Goal: Check status: Check status

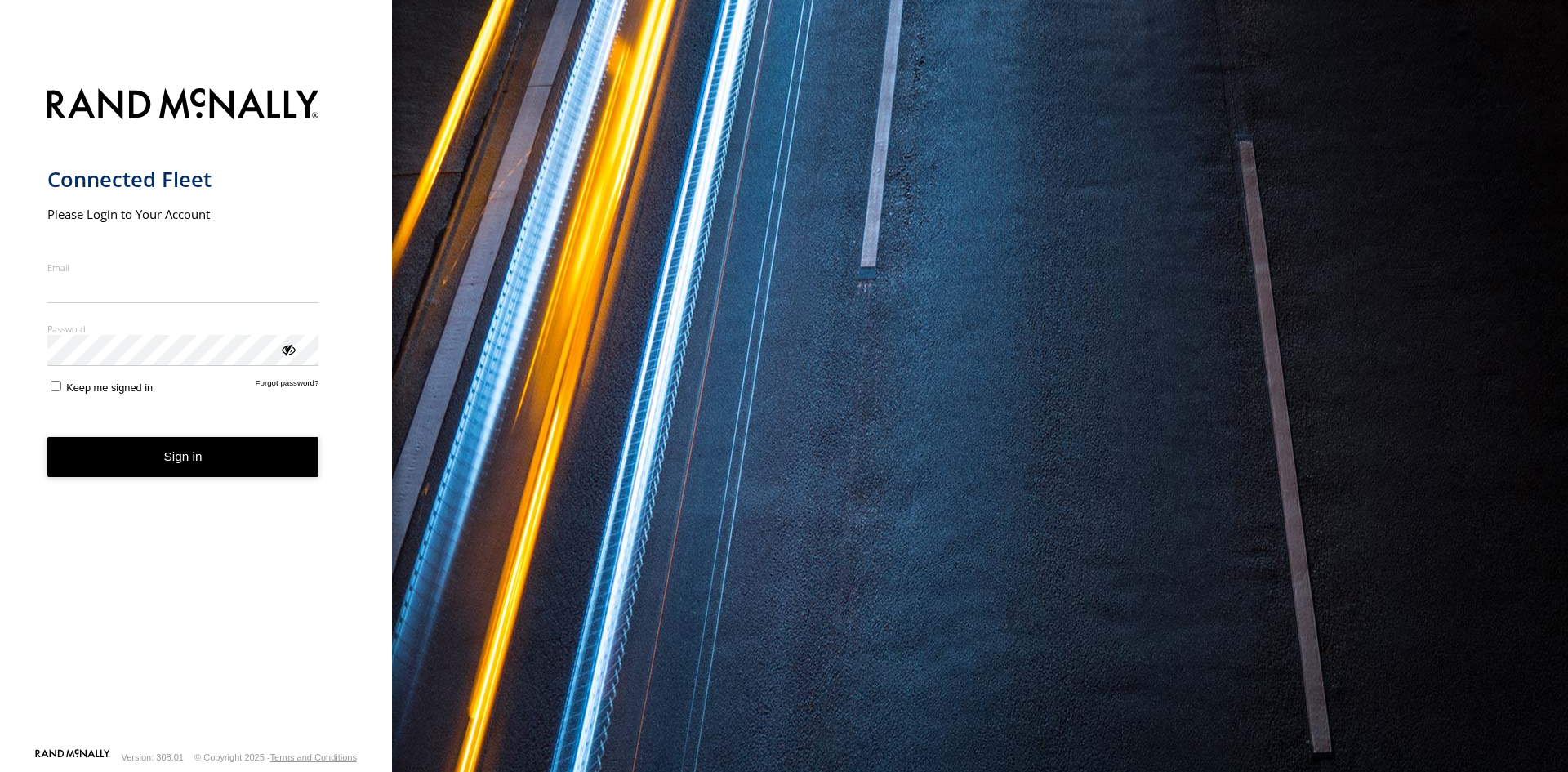
type input "**********"
click at [215, 469] on button "Sign in" at bounding box center [183, 456] width 272 height 40
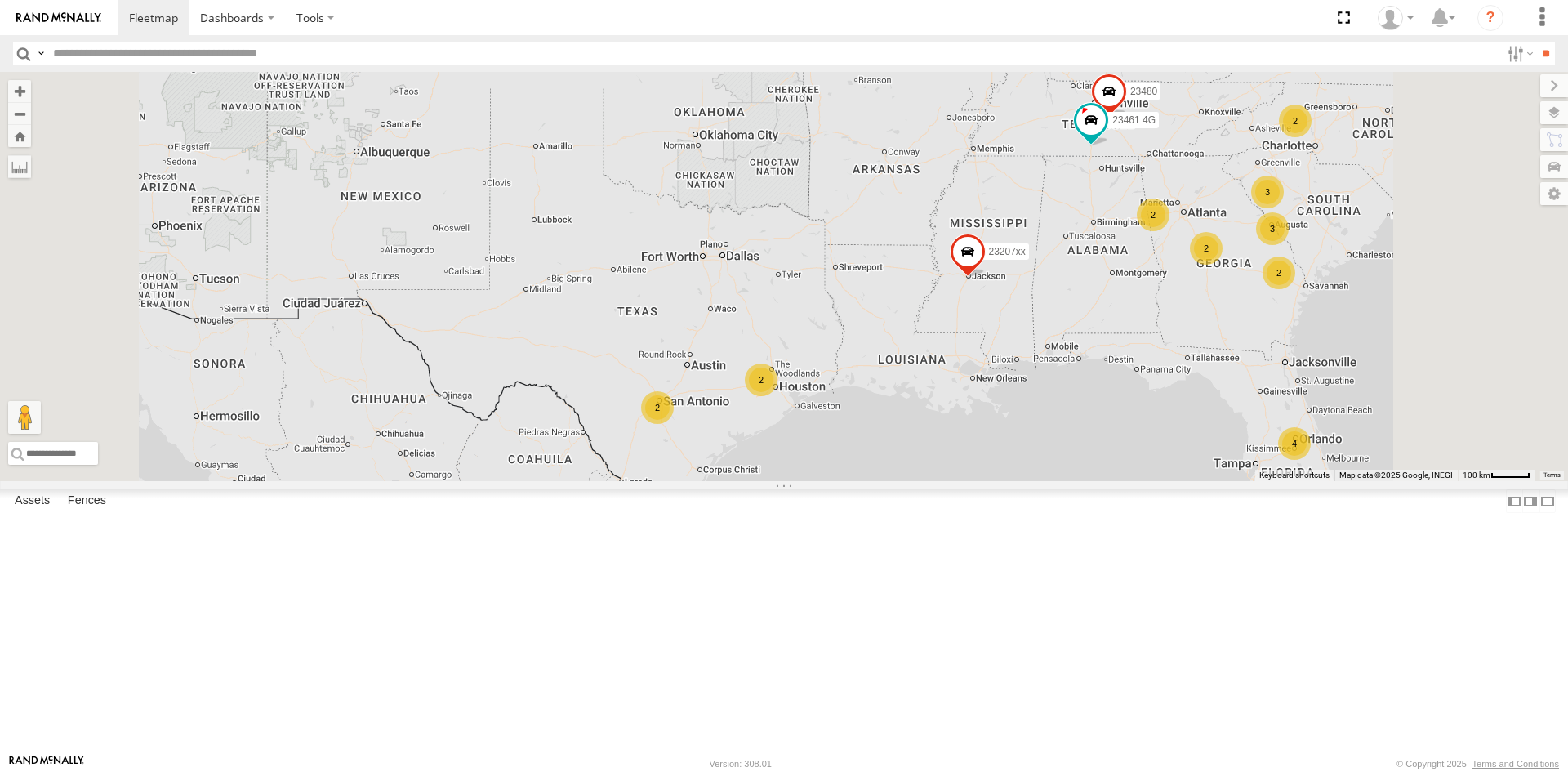
click at [778, 396] on div "2" at bounding box center [762, 379] width 33 height 33
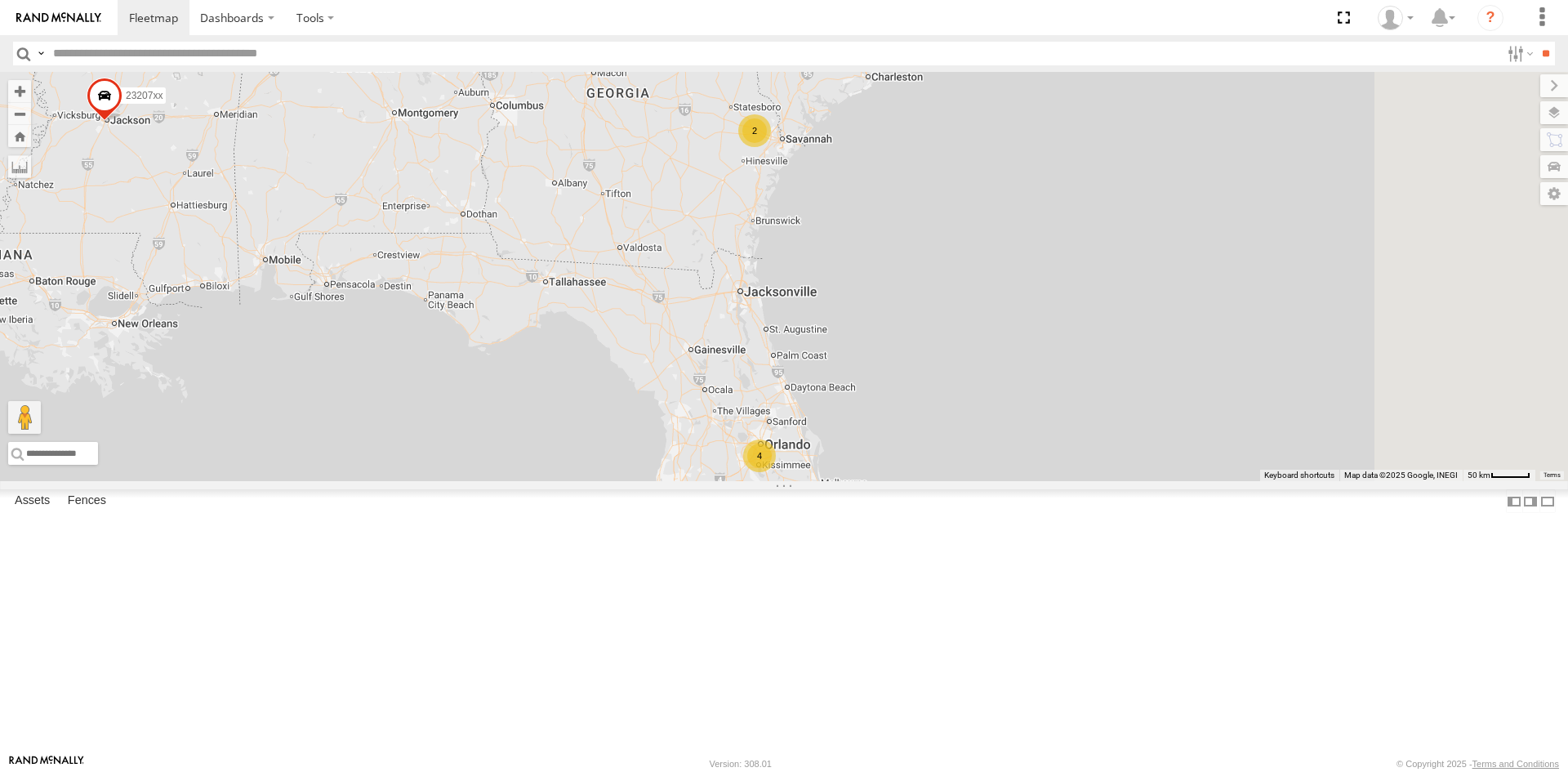
drag, startPoint x: 1238, startPoint y: 186, endPoint x: 1107, endPoint y: 380, distance: 234.1
click at [1107, 380] on div "23207xx 23207 NEW 23460 23460 NEW 4 2" at bounding box center [784, 276] width 1568 height 409
click at [772, 147] on div "2" at bounding box center [756, 131] width 33 height 33
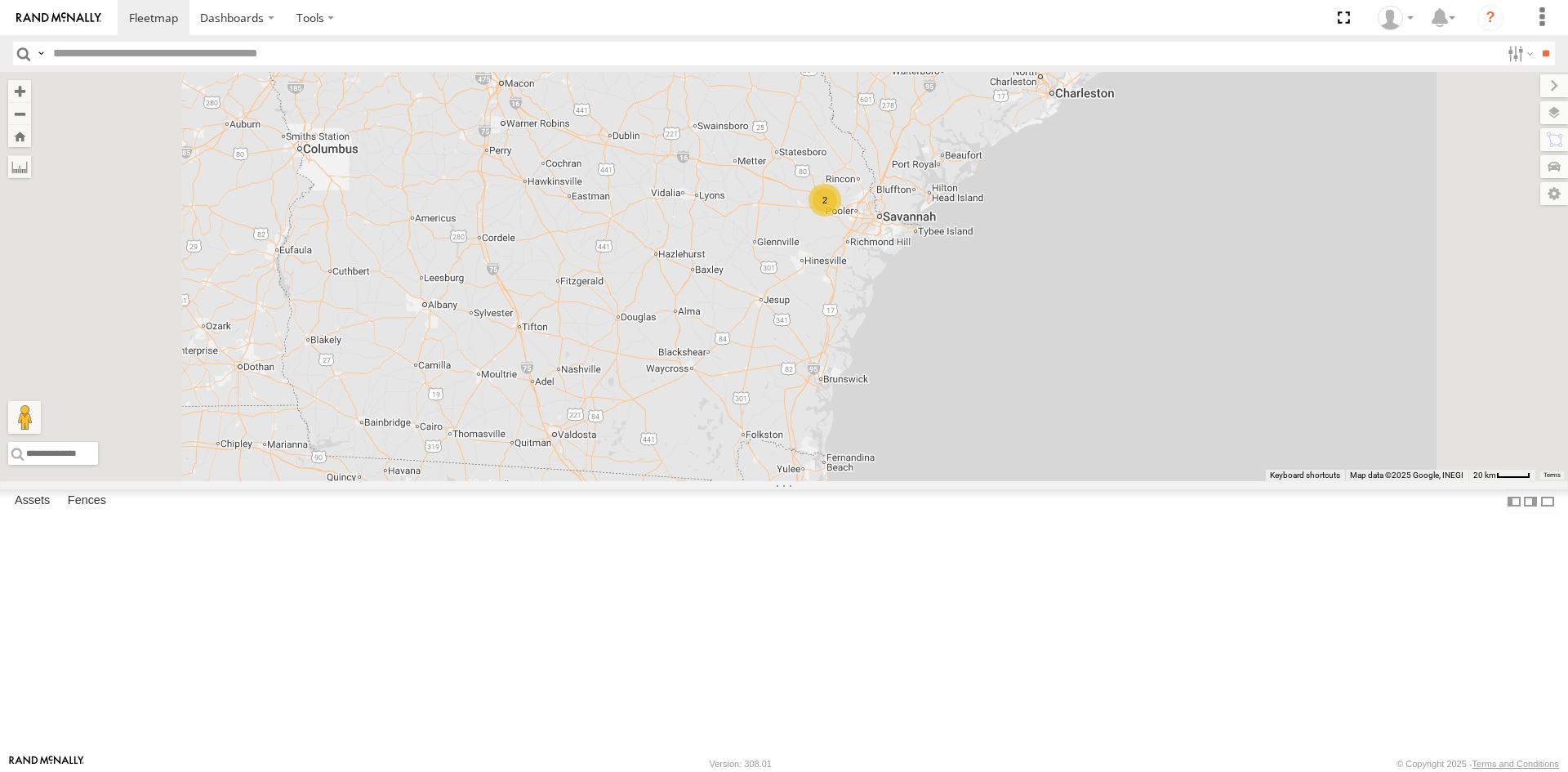
click at [499, 65] on span at bounding box center [481, 43] width 36 height 44
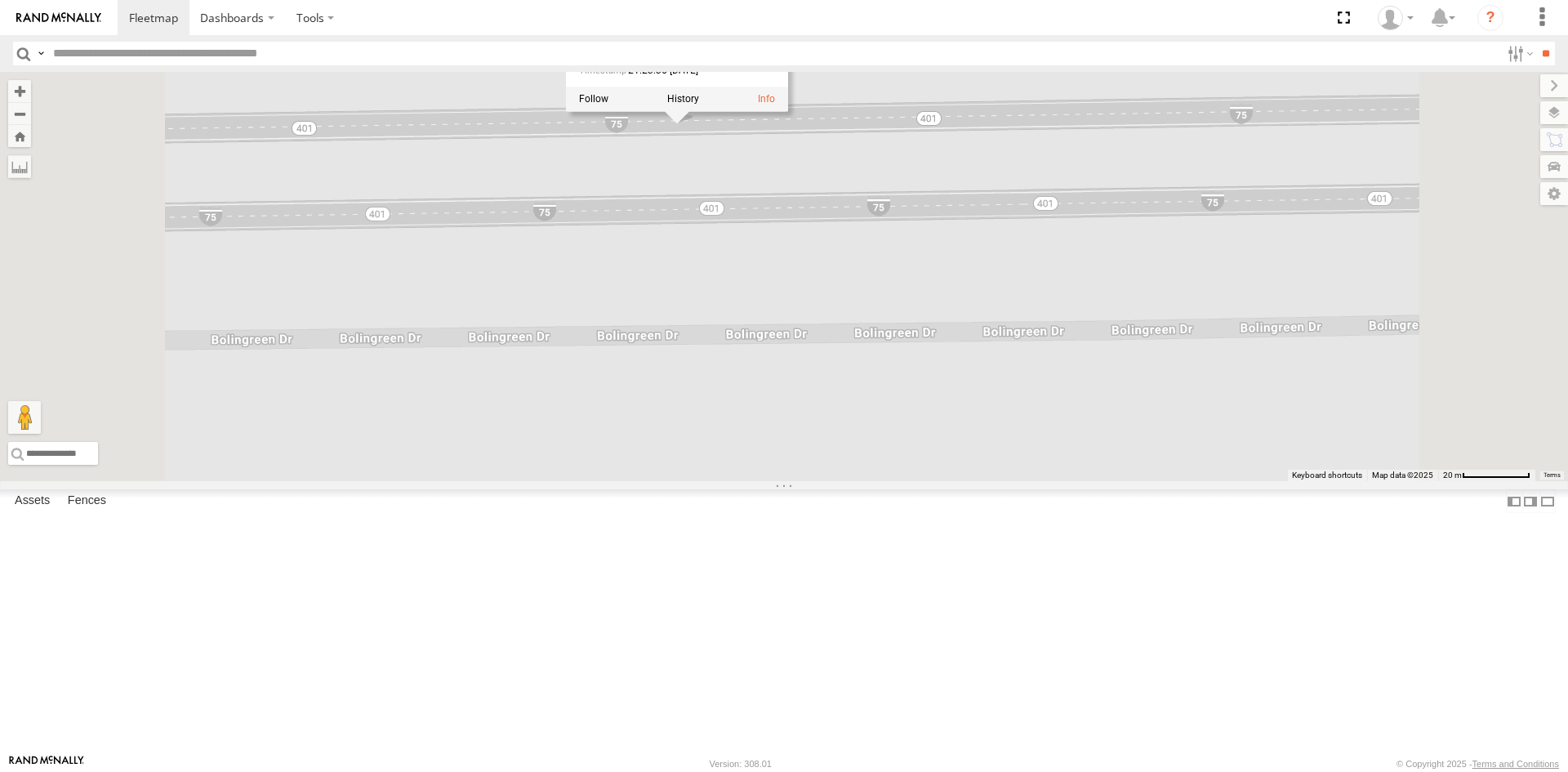
click at [889, 274] on div "23207xx 23207 NEW 23460 23460 NEW 23480 23461 4G 23462 23462 NEW 23462 All Asse…" at bounding box center [784, 276] width 1568 height 409
drag, startPoint x: 883, startPoint y: 251, endPoint x: 841, endPoint y: 268, distance: 45.3
click at [841, 268] on div "23207xx 23207 NEW 23460 23460 NEW 23480 23461 4G 23462 23462 NEW" at bounding box center [784, 276] width 1568 height 409
click at [876, 264] on div "23207xx 23207 NEW 23460 23460 NEW 23480 23461 4G 23462 23462 NEW" at bounding box center [784, 276] width 1568 height 409
click at [559, 270] on div "Mark Location Center Map Zoom to Fit" at bounding box center [516, 298] width 85 height 59
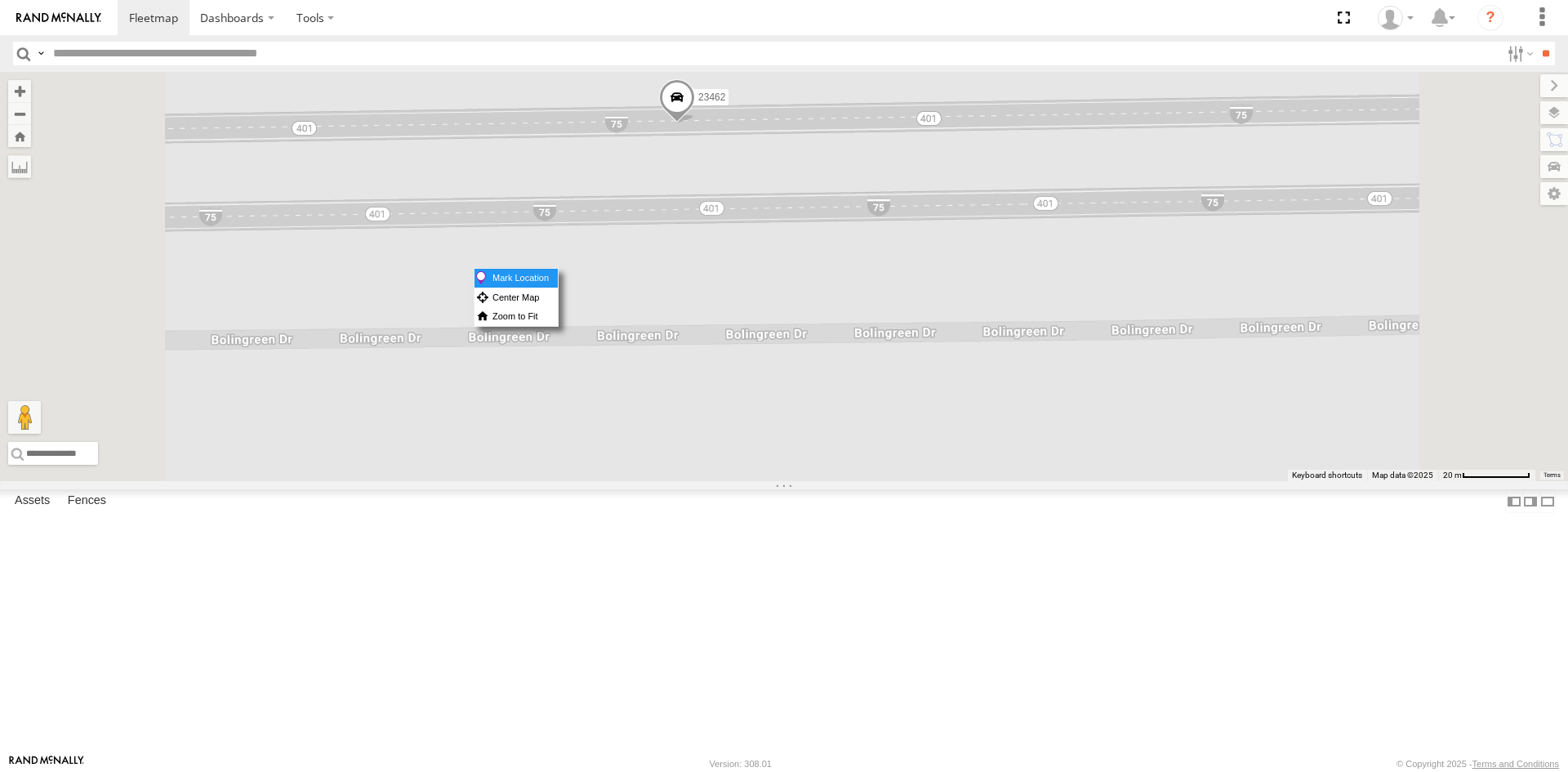
click at [558, 270] on label "Mark Location" at bounding box center [516, 278] width 83 height 19
click at [696, 132] on span at bounding box center [678, 110] width 36 height 44
click at [708, 35] on span "-83.76907" at bounding box center [685, 29] width 45 height 11
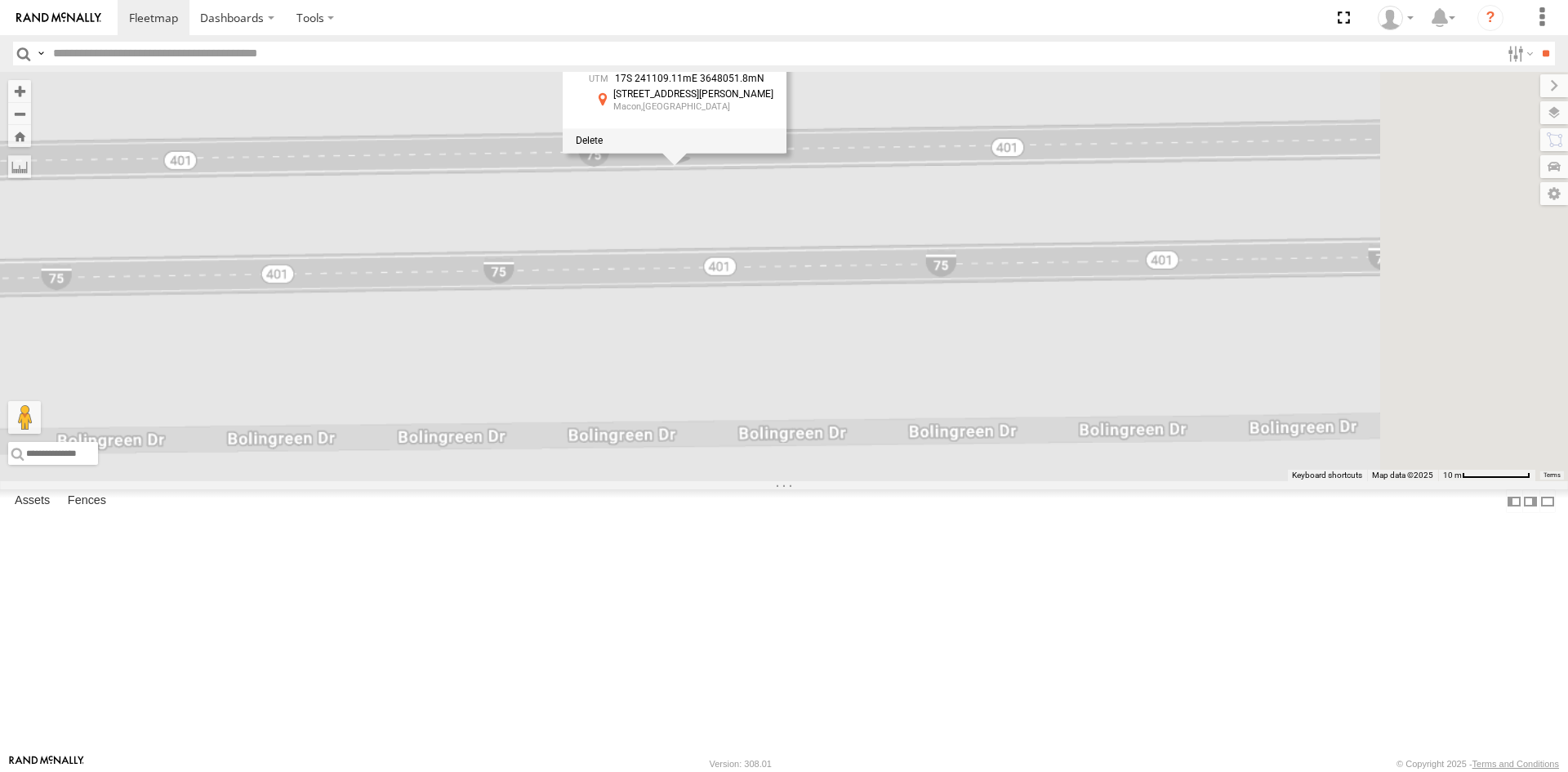
click at [890, 168] on div "23207xx 23207 NEW 23460 23460 NEW 23480 23461 4G 23462 23462 NEW 32.94012 , -83…" at bounding box center [784, 276] width 1568 height 409
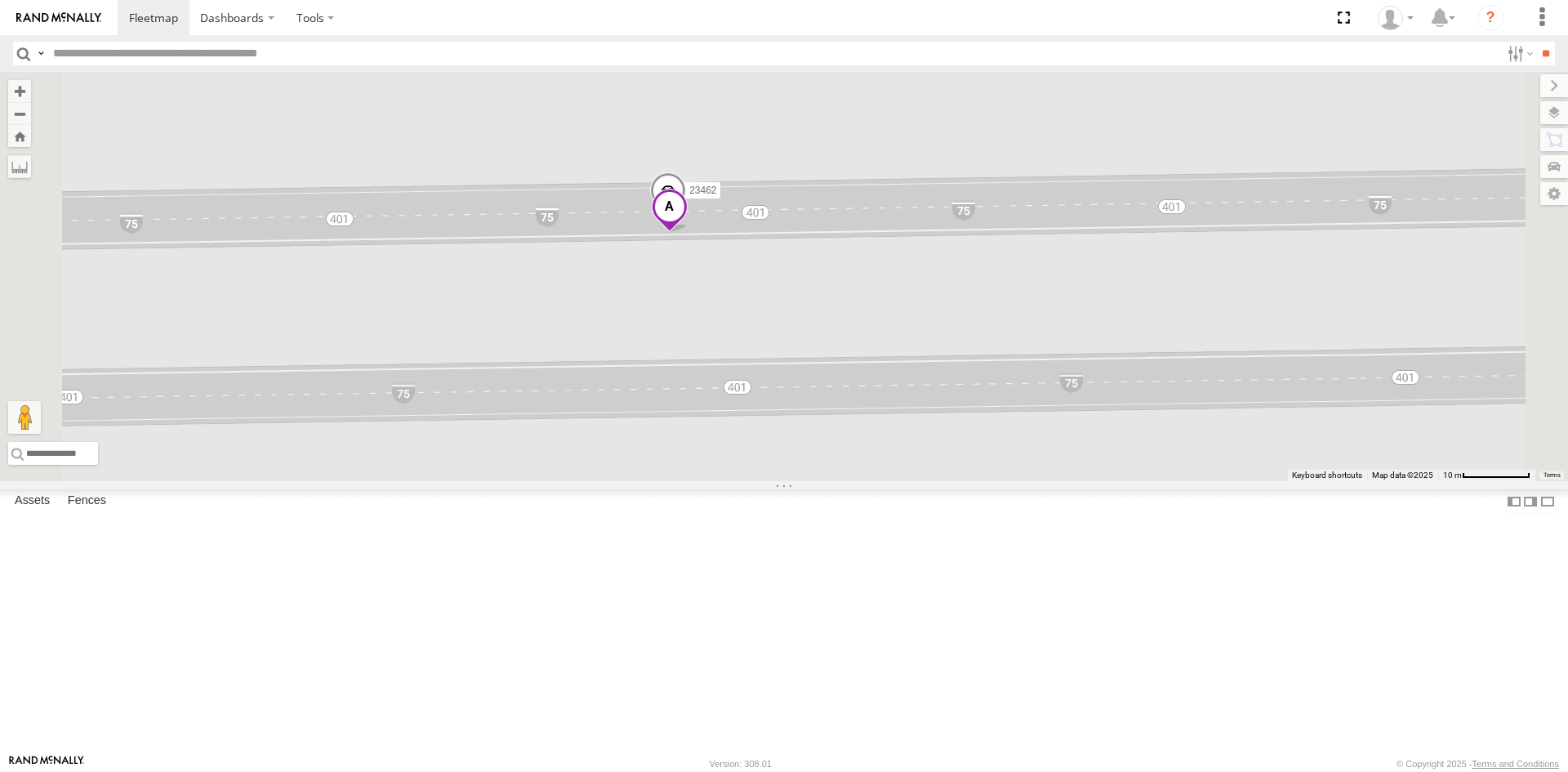
click at [688, 233] on span at bounding box center [670, 211] width 36 height 44
click at [603, 214] on span at bounding box center [589, 209] width 27 height 11
click at [292, 61] on input "text" at bounding box center [773, 53] width 1453 height 24
type input "*****"
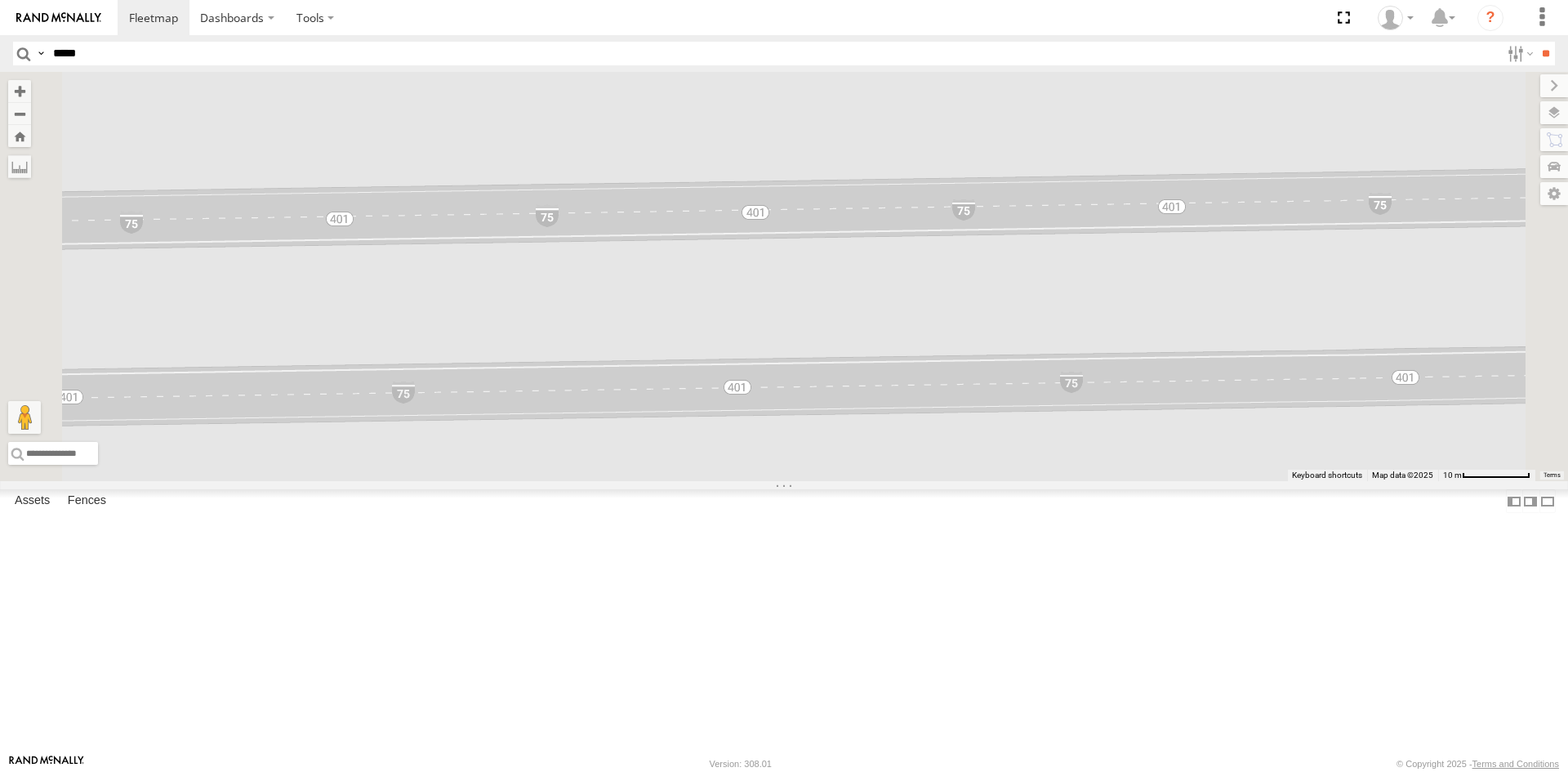
click at [1536, 42] on input "**" at bounding box center [1545, 53] width 19 height 24
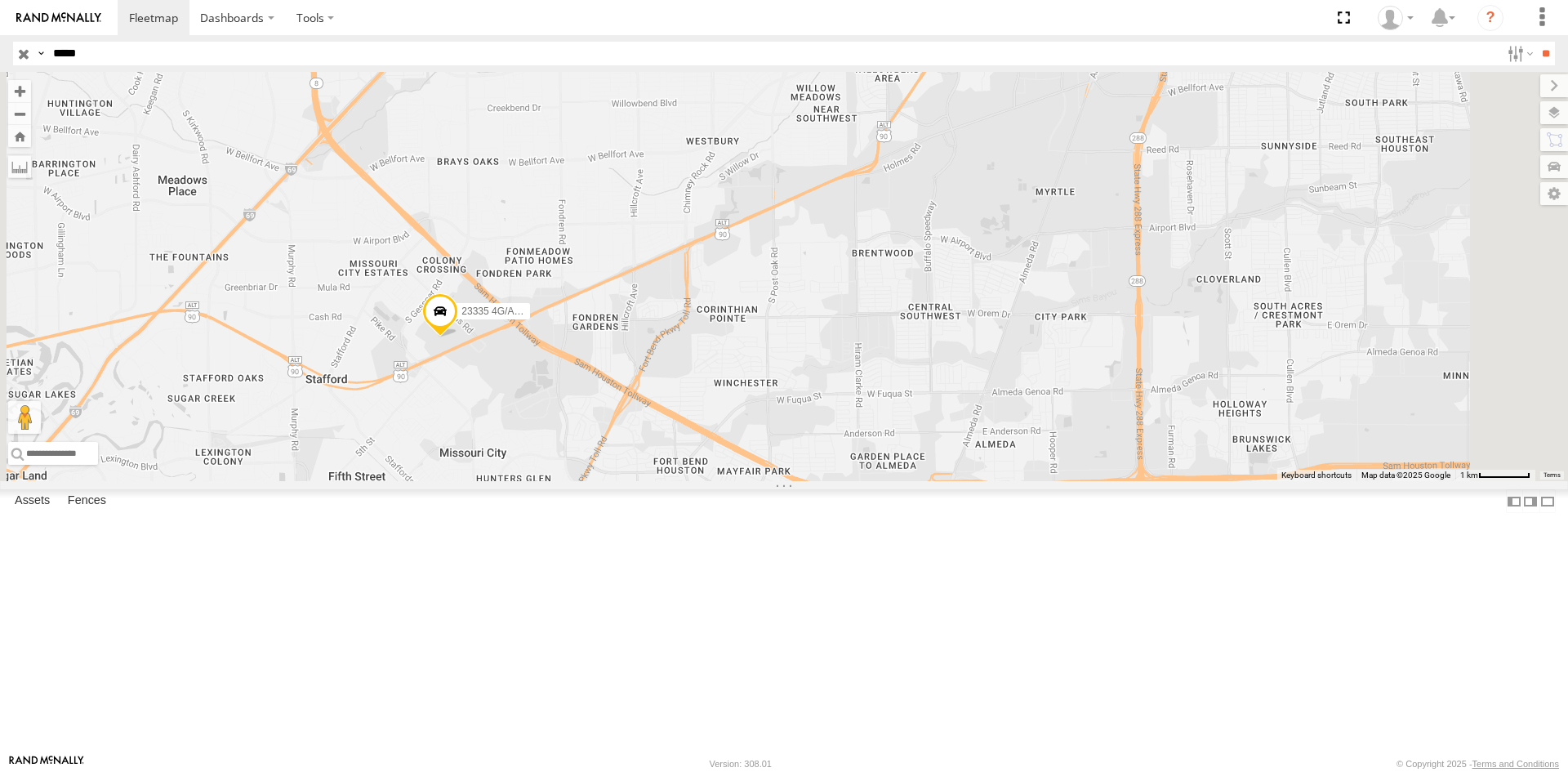
click at [458, 337] on span at bounding box center [440, 315] width 36 height 44
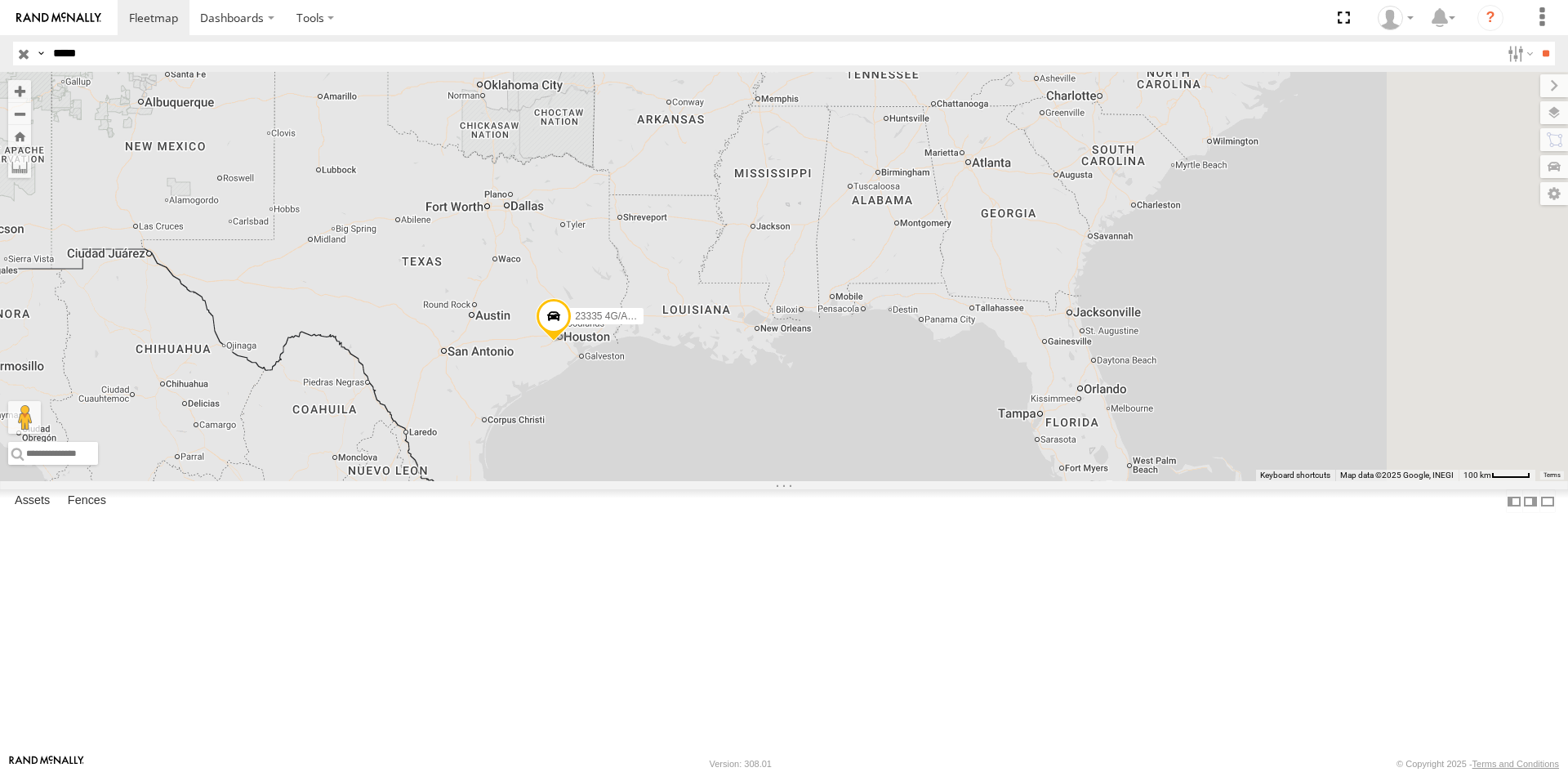
drag, startPoint x: 1314, startPoint y: 445, endPoint x: 956, endPoint y: 453, distance: 358.1
click at [956, 453] on div "23335 4G/Active" at bounding box center [784, 276] width 1568 height 409
